Goal: Check status: Check status

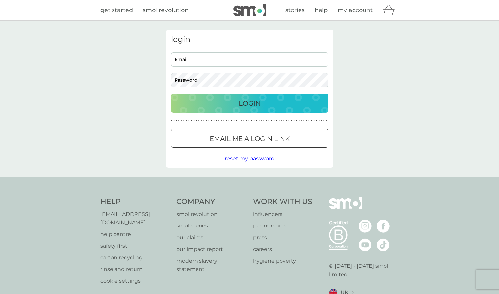
type input "[EMAIL_ADDRESS][DOMAIN_NAME]"
click at [247, 102] on p "Login" at bounding box center [250, 103] width 22 height 10
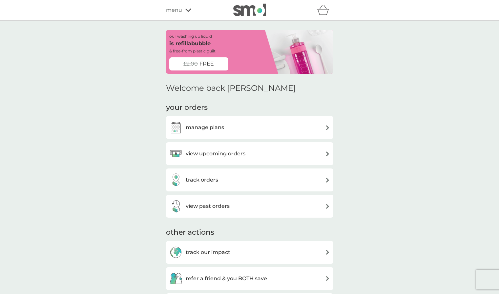
click at [325, 178] on img at bounding box center [327, 180] width 5 height 5
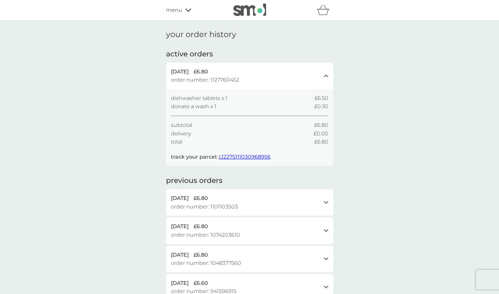
click at [235, 155] on span "L12275111030968956" at bounding box center [245, 157] width 52 height 6
